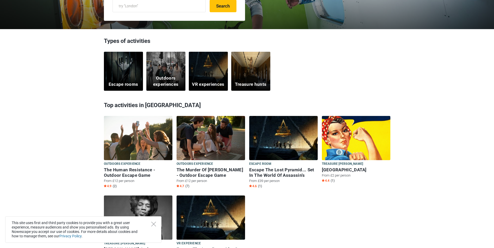
scroll to position [130, 0]
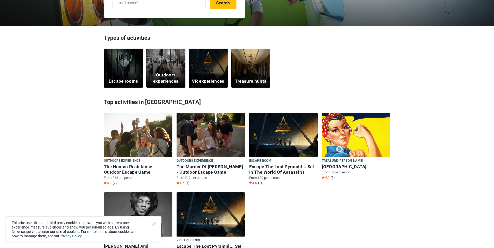
click at [126, 72] on div "Escape rooms" at bounding box center [123, 68] width 39 height 39
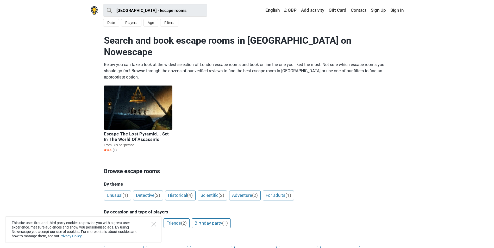
click at [141, 92] on img at bounding box center [138, 108] width 68 height 44
